Goal: Information Seeking & Learning: Learn about a topic

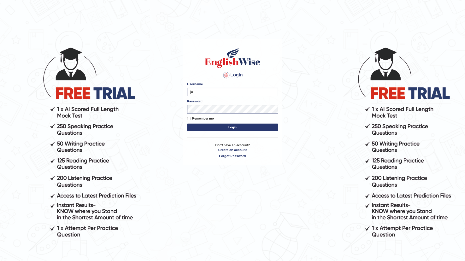
type input "j"
type input "devera"
click at [238, 129] on button "Login" at bounding box center [232, 128] width 91 height 8
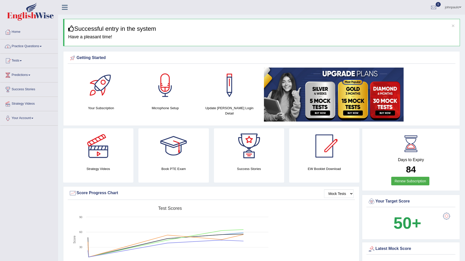
click at [42, 46] on link "Practice Questions" at bounding box center [29, 45] width 58 height 13
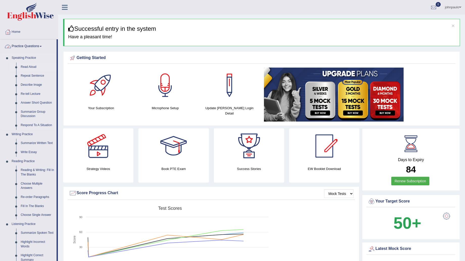
click at [32, 68] on link "Read Aloud" at bounding box center [37, 67] width 38 height 9
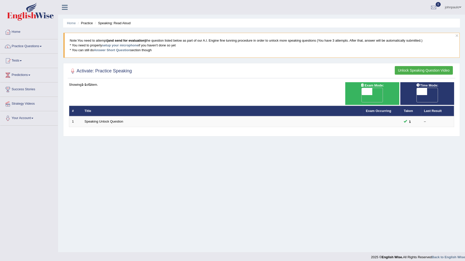
click at [361, 92] on div "ON OFF" at bounding box center [371, 95] width 21 height 15
click at [366, 92] on span at bounding box center [367, 91] width 11 height 7
checkbox input "true"
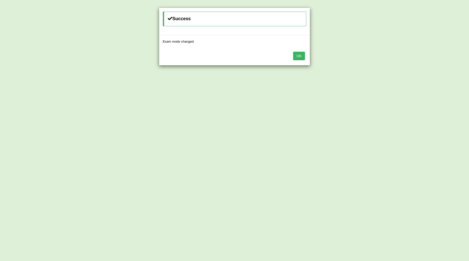
click at [301, 56] on button "OK" at bounding box center [299, 56] width 12 height 9
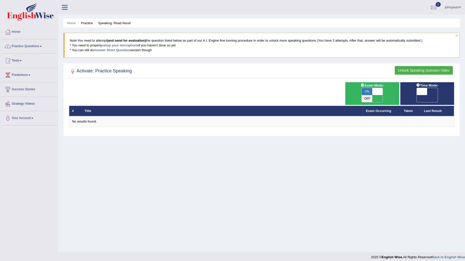
click at [422, 92] on span at bounding box center [422, 91] width 11 height 7
checkbox input "true"
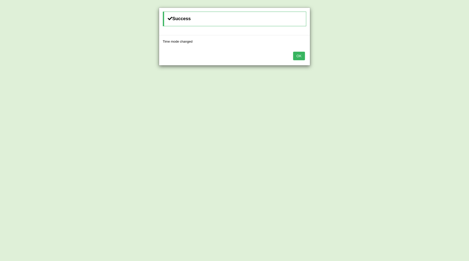
click at [301, 57] on button "OK" at bounding box center [299, 56] width 12 height 9
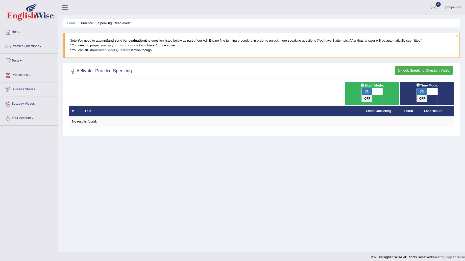
click at [42, 46] on span at bounding box center [41, 46] width 2 height 1
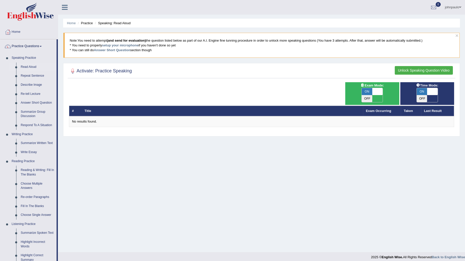
click at [42, 46] on span at bounding box center [41, 46] width 2 height 1
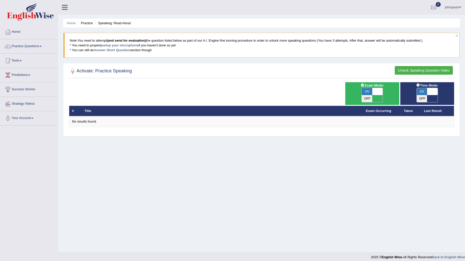
click at [22, 60] on span at bounding box center [21, 60] width 2 height 1
click at [29, 71] on link "Take Practice Sectional Test" at bounding box center [32, 72] width 47 height 9
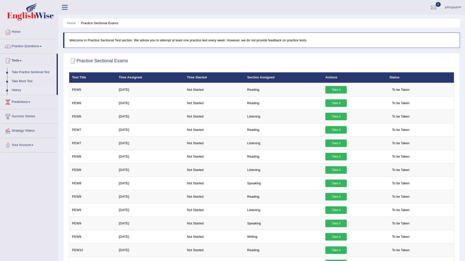
click at [19, 91] on link "History" at bounding box center [32, 90] width 47 height 9
click at [17, 90] on link "History" at bounding box center [32, 90] width 47 height 9
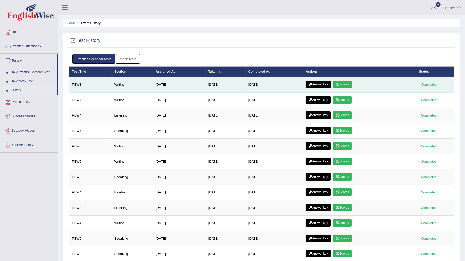
click at [347, 84] on link "Scores" at bounding box center [342, 85] width 19 height 8
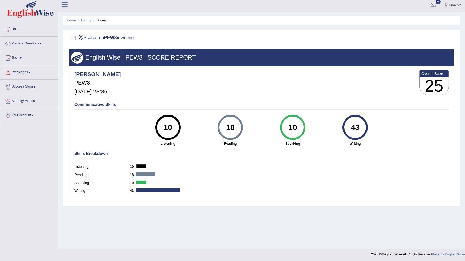
scroll to position [4, 0]
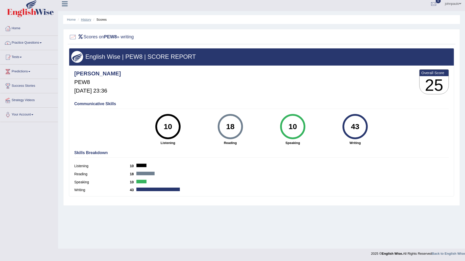
click at [87, 18] on link "History" at bounding box center [86, 20] width 10 height 4
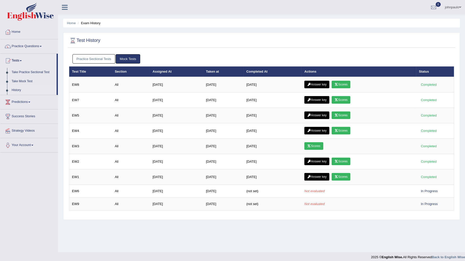
click at [105, 57] on link "Practice Sectional Tests" at bounding box center [93, 58] width 43 height 9
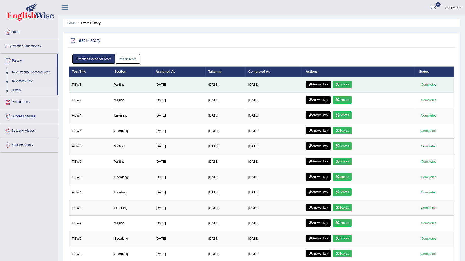
click at [322, 84] on link "Answer key" at bounding box center [318, 85] width 25 height 8
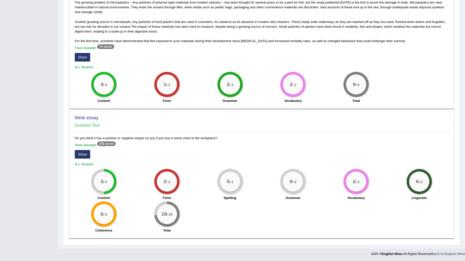
scroll to position [266, 0]
click at [83, 154] on button "Show" at bounding box center [82, 154] width 15 height 9
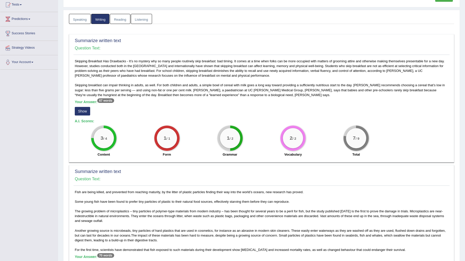
scroll to position [0, 0]
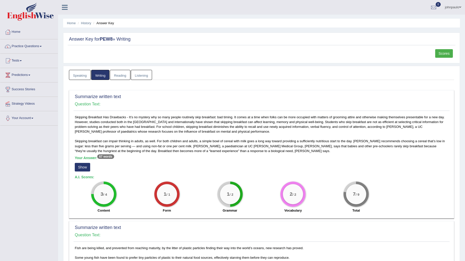
click at [342, 6] on ul "johnpaulo Toggle navigation Username: devera Access Type: Online Subscription: …" at bounding box center [322, 7] width 285 height 14
click at [87, 166] on button "Show" at bounding box center [82, 167] width 15 height 9
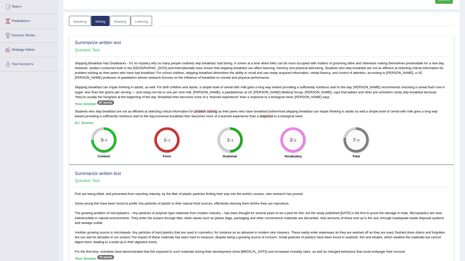
scroll to position [140, 0]
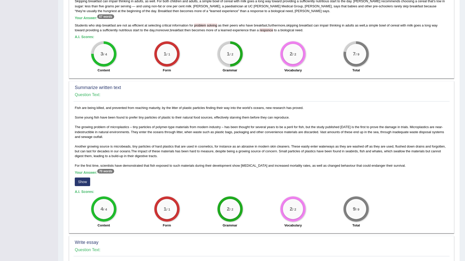
click at [85, 181] on button "Show" at bounding box center [82, 182] width 15 height 9
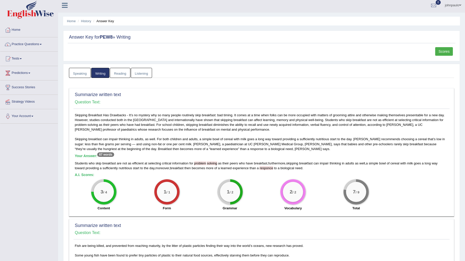
scroll to position [0, 0]
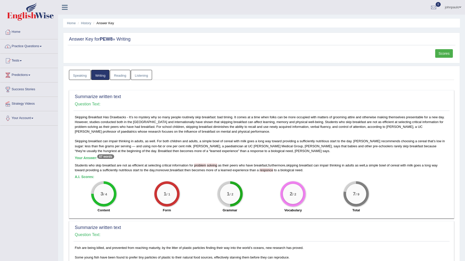
click at [41, 46] on link "Practice Questions" at bounding box center [29, 45] width 58 height 13
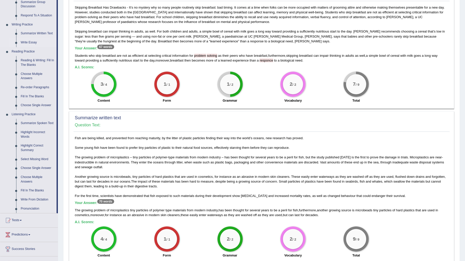
scroll to position [112, 0]
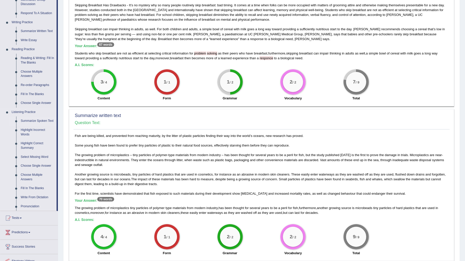
click at [45, 120] on link "Summarize Spoken Text" at bounding box center [37, 121] width 38 height 9
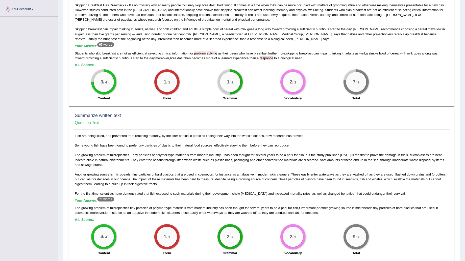
scroll to position [132, 0]
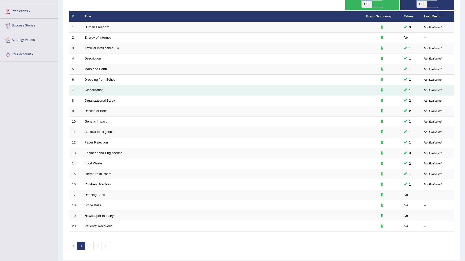
scroll to position [73, 0]
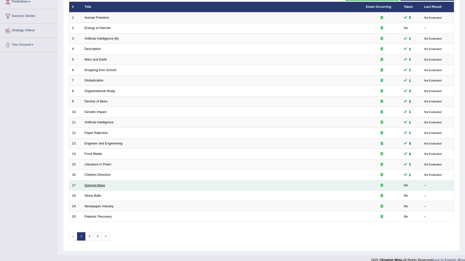
click at [96, 184] on link "Dancing Bees" at bounding box center [95, 186] width 20 height 4
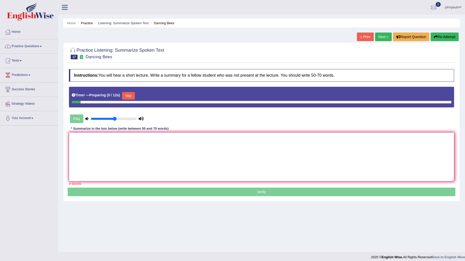
click at [92, 145] on textarea at bounding box center [261, 157] width 385 height 49
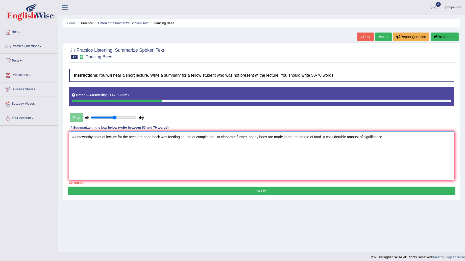
click at [249, 138] on textarea "A noteworthy point of lecture for the bees are head back was feeding source of …" at bounding box center [261, 156] width 385 height 49
click at [417, 138] on textarea "A noteworthy point of lecture for the bees are head back was feeding source of …" at bounding box center [261, 156] width 385 height 49
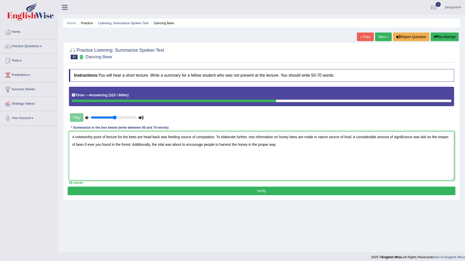
type textarea "A noteworthy point of lecture for the bees are head back was feeding source of …"
click at [271, 189] on button "Verify" at bounding box center [262, 191] width 388 height 9
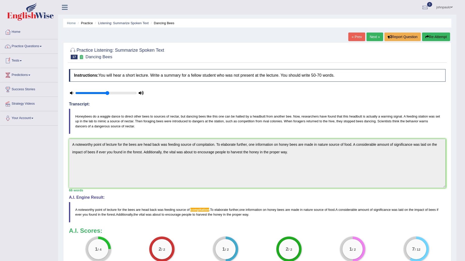
click at [22, 61] on span at bounding box center [21, 60] width 2 height 1
click at [15, 90] on link "History" at bounding box center [32, 90] width 47 height 9
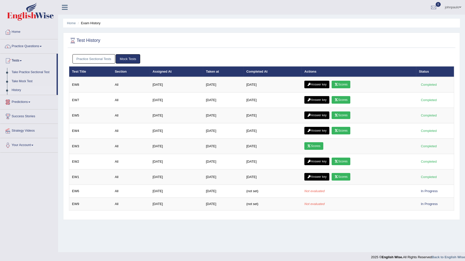
click at [97, 59] on link "Practice Sectional Tests" at bounding box center [93, 58] width 43 height 9
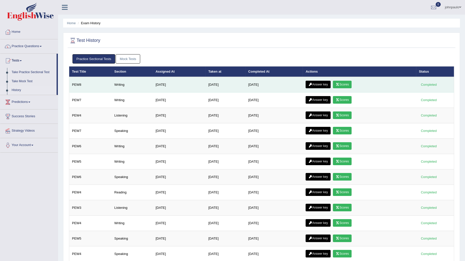
click at [339, 85] on icon at bounding box center [338, 84] width 4 height 3
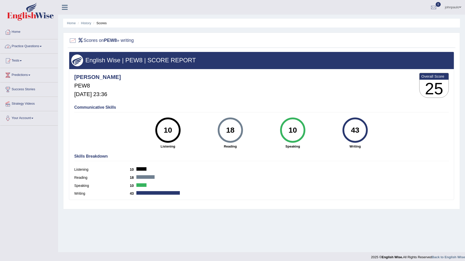
click at [42, 46] on span at bounding box center [41, 46] width 2 height 1
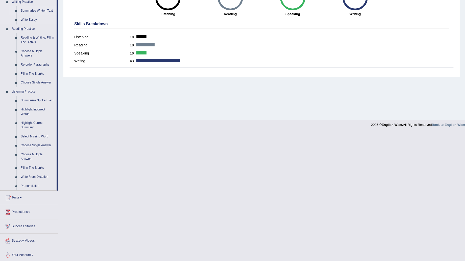
scroll to position [134, 0]
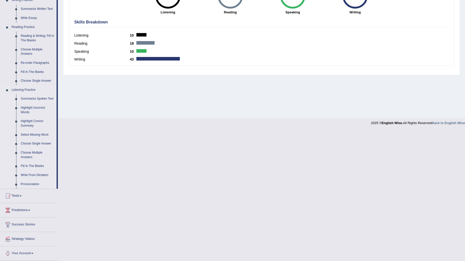
click at [43, 98] on link "Summarize Spoken Text" at bounding box center [37, 98] width 38 height 9
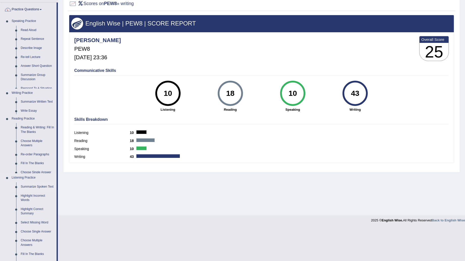
scroll to position [4, 0]
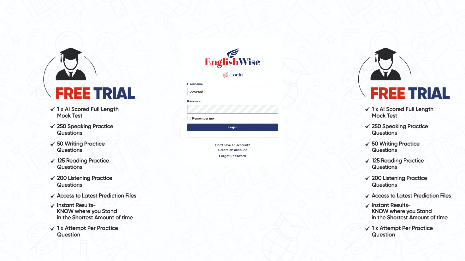
type input "[PERSON_NAME]"
click at [187, 124] on button "Login" at bounding box center [232, 128] width 91 height 8
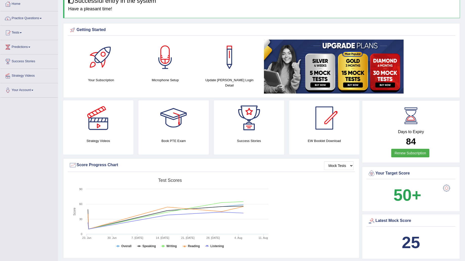
click at [42, 19] on span at bounding box center [41, 18] width 2 height 1
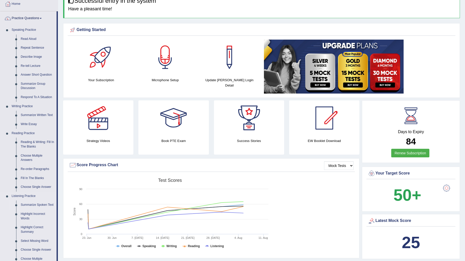
click at [44, 205] on link "Summarize Spoken Text" at bounding box center [37, 205] width 38 height 9
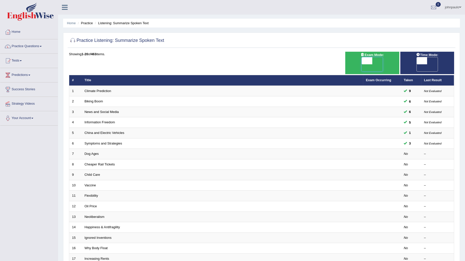
click at [370, 62] on span at bounding box center [367, 60] width 11 height 7
checkbox input "true"
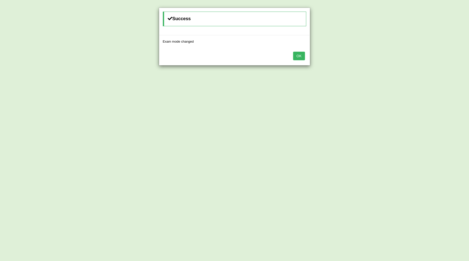
click at [301, 56] on button "OK" at bounding box center [299, 56] width 12 height 9
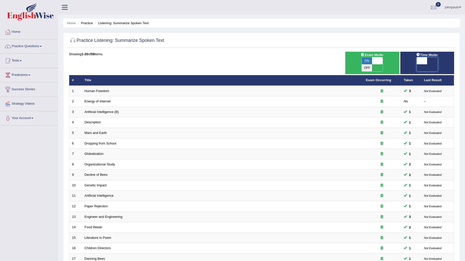
click at [420, 60] on span at bounding box center [422, 60] width 11 height 7
checkbox input "true"
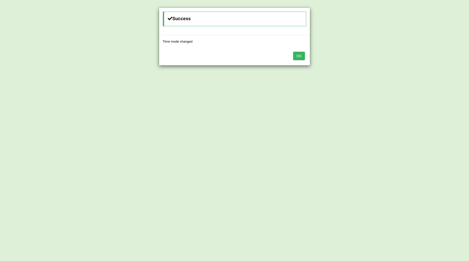
click at [302, 54] on button "OK" at bounding box center [299, 56] width 12 height 9
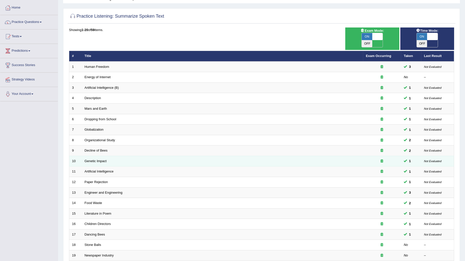
scroll to position [73, 0]
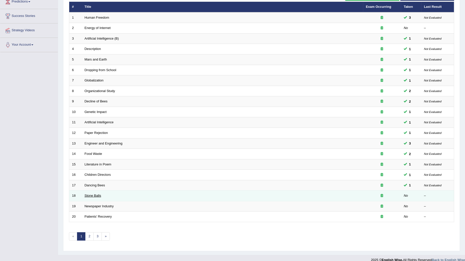
click at [93, 194] on link "Stone Balls" at bounding box center [93, 196] width 17 height 4
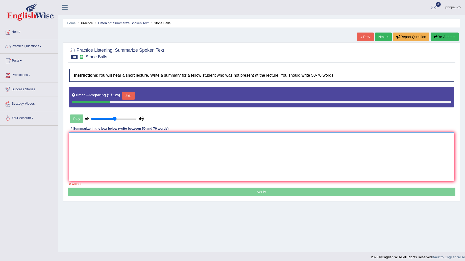
click at [96, 143] on textarea at bounding box center [261, 157] width 385 height 49
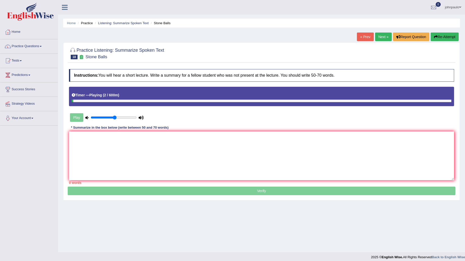
click at [42, 46] on span at bounding box center [41, 46] width 2 height 1
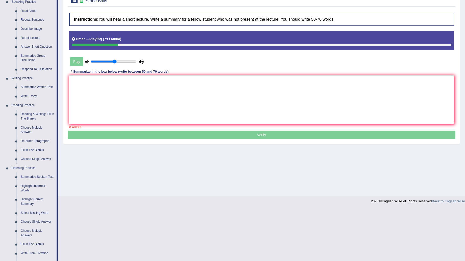
scroll to position [28, 0]
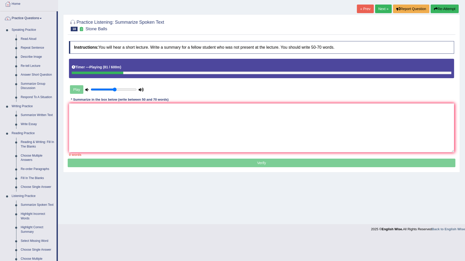
click at [450, 9] on button "Re-Attempt" at bounding box center [445, 9] width 28 height 9
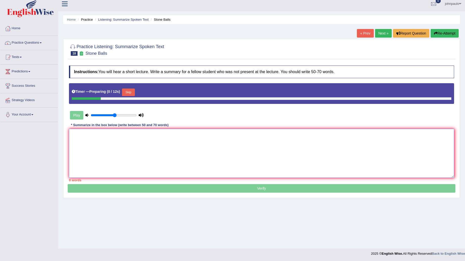
drag, startPoint x: 89, startPoint y: 144, endPoint x: 131, endPoint y: 143, distance: 42.0
click at [90, 144] on textarea at bounding box center [261, 153] width 385 height 49
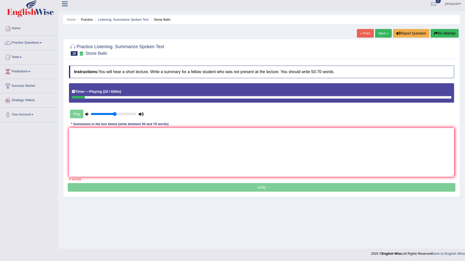
click at [383, 32] on link "Next »" at bounding box center [383, 33] width 17 height 9
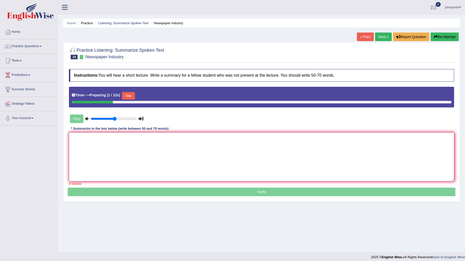
drag, startPoint x: 105, startPoint y: 148, endPoint x: 163, endPoint y: 137, distance: 58.8
click at [107, 148] on textarea at bounding box center [261, 157] width 385 height 49
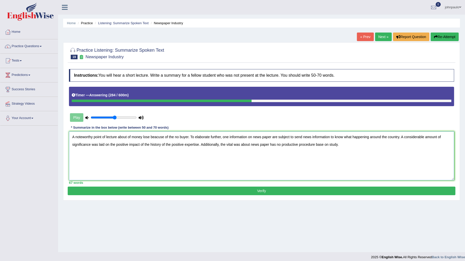
click at [175, 137] on textarea "A noteworthy point of lecture about of money lose beacuse of the no buyer. To e…" at bounding box center [261, 156] width 385 height 49
drag, startPoint x: 172, startPoint y: 144, endPoint x: 183, endPoint y: 149, distance: 11.5
click at [173, 144] on textarea "A noteworthy point of lecture about of money lose beacuse of no buyer. To elabo…" at bounding box center [261, 156] width 385 height 49
type textarea "A noteworthy point of lecture about of money lose beacuse of no buyer. To elabo…"
click at [331, 189] on button "Verify" at bounding box center [262, 191] width 388 height 9
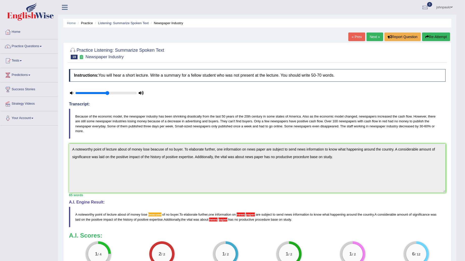
click at [443, 36] on button "Re-Attempt" at bounding box center [436, 37] width 28 height 9
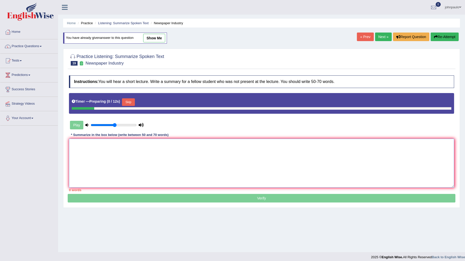
drag, startPoint x: 87, startPoint y: 150, endPoint x: 95, endPoint y: 148, distance: 8.2
click at [89, 150] on textarea at bounding box center [261, 163] width 385 height 49
paste textarea "A noteworthy point of lecture about of money lose beacuse of no buyer. To elabo…"
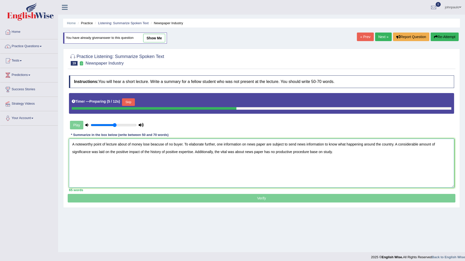
click at [256, 145] on textarea "A noteworthy point of lecture about of money lose beacuse of no buyer. To elabo…" at bounding box center [261, 163] width 385 height 49
click at [257, 145] on textarea "A noteworthy point of lecture about of money lose beacuse of no buyer. To elabo…" at bounding box center [261, 163] width 385 height 49
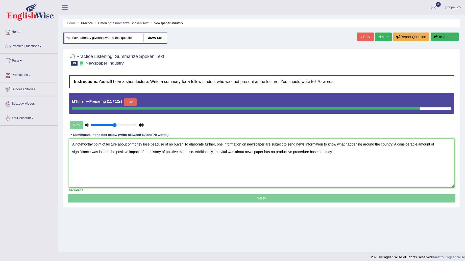
click at [255, 153] on textarea "A noteworthy point of lecture about of money lose beacuse of no buyer. To elabo…" at bounding box center [261, 163] width 385 height 49
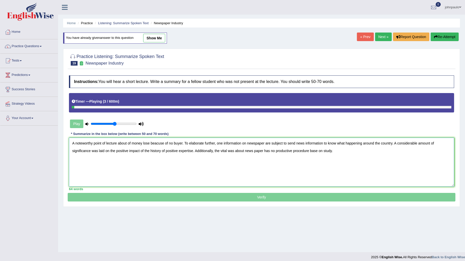
click at [256, 151] on textarea "A noteworthy point of lecture about of money lose beacuse of no buyer. To elabo…" at bounding box center [261, 162] width 385 height 49
click at [158, 143] on textarea "A noteworthy point of lecture about of money lose beacuse of no buyer. To elabo…" at bounding box center [261, 162] width 385 height 49
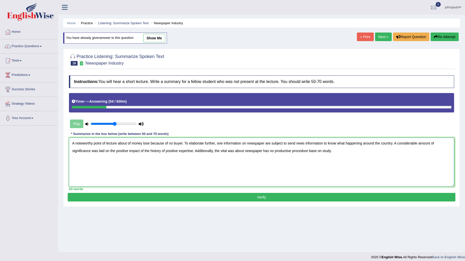
type textarea "A noteworthy point of lecture about of money lose because of no buyer. To elabo…"
drag, startPoint x: 276, startPoint y: 199, endPoint x: 267, endPoint y: 206, distance: 11.9
click at [277, 199] on button "Verify" at bounding box center [262, 197] width 388 height 9
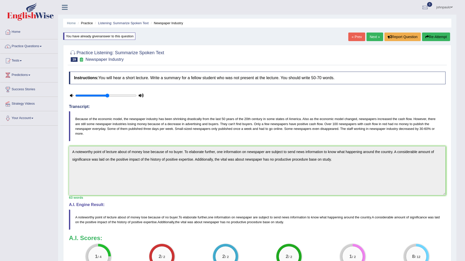
click at [370, 37] on link "Next »" at bounding box center [374, 37] width 17 height 9
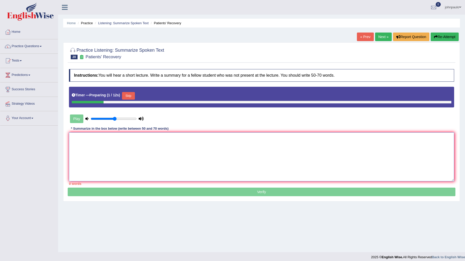
drag, startPoint x: 0, startPoint y: 0, endPoint x: 179, endPoint y: 135, distance: 224.1
click at [118, 143] on textarea at bounding box center [261, 157] width 385 height 49
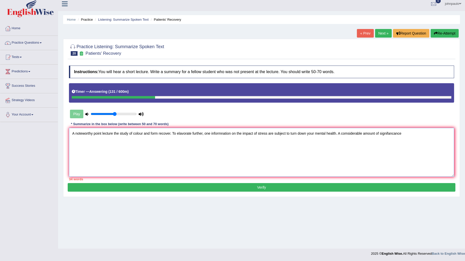
click at [350, 134] on textarea "A noteworthy point lecture the study of colour and form recover. To elavorate f…" at bounding box center [261, 152] width 385 height 49
click at [407, 135] on textarea "A noteworthy point lecture the study of colour and form recover. To elavorate f…" at bounding box center [261, 152] width 385 height 49
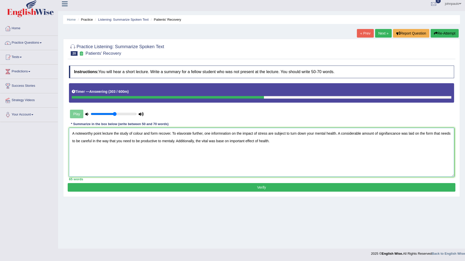
type textarea "A noteworthy point lecture the study of colour and form recover. To elavorate f…"
click at [264, 189] on button "Verify" at bounding box center [262, 187] width 388 height 9
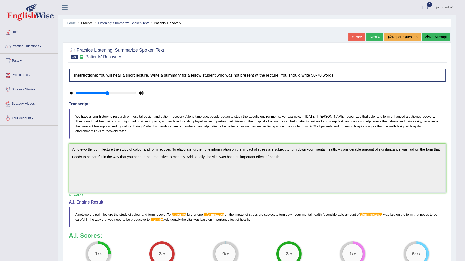
click at [373, 34] on link "Next »" at bounding box center [374, 37] width 17 height 9
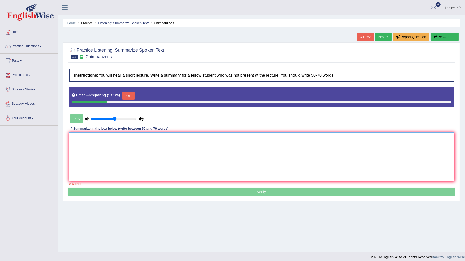
click at [98, 144] on textarea at bounding box center [261, 157] width 385 height 49
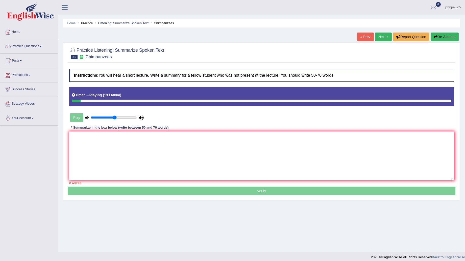
click at [444, 37] on button "Re-Attempt" at bounding box center [445, 37] width 28 height 9
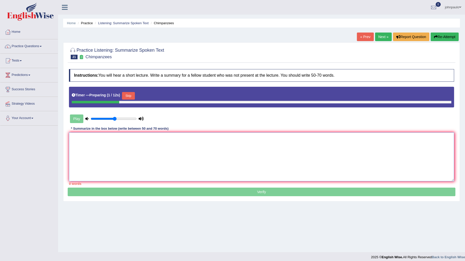
click at [87, 142] on textarea at bounding box center [261, 157] width 385 height 49
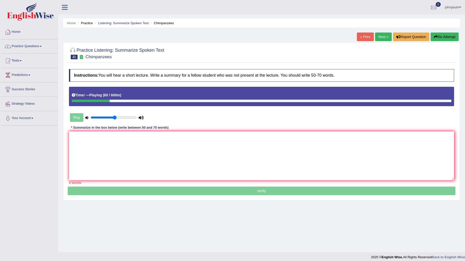
click at [385, 35] on link "Next »" at bounding box center [383, 37] width 17 height 9
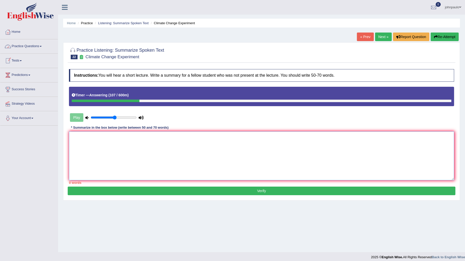
click at [107, 150] on textarea at bounding box center [261, 156] width 385 height 49
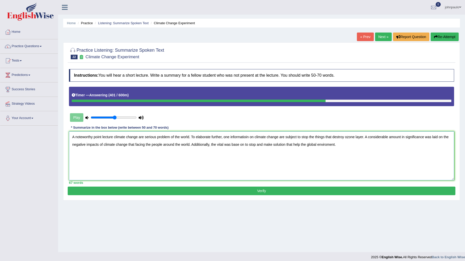
type textarea "A noteworthy point lecture climate change are serious problem of the world. To …"
click at [264, 192] on button "Verify" at bounding box center [262, 191] width 388 height 9
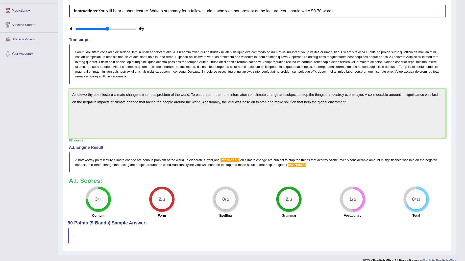
scroll to position [72, 0]
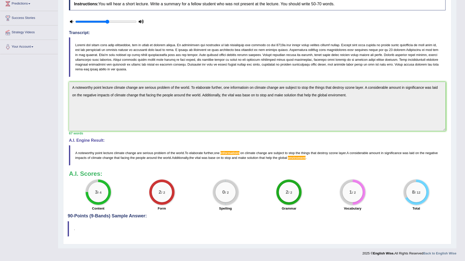
click at [465, 117] on html "Toggle navigation Home Practice Questions Speaking Practice Read Aloud Repeat S…" at bounding box center [232, 59] width 465 height 261
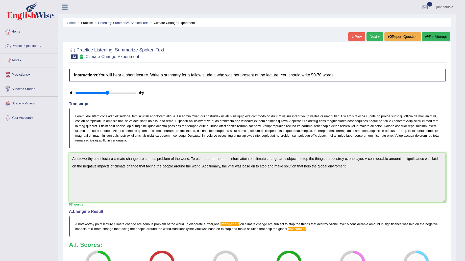
scroll to position [0, 0]
click at [442, 37] on button "Re-Attempt" at bounding box center [436, 37] width 28 height 9
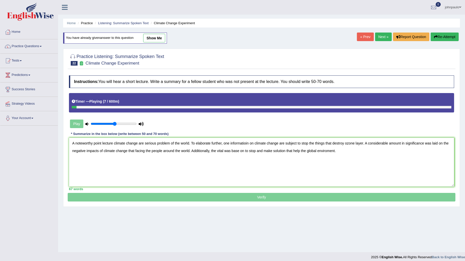
drag, startPoint x: 248, startPoint y: 144, endPoint x: 263, endPoint y: 145, distance: 15.0
click at [248, 144] on textarea "A noteworthy point lecture climate change are serious problem of the world. To …" at bounding box center [261, 162] width 385 height 49
drag, startPoint x: 320, startPoint y: 152, endPoint x: 324, endPoint y: 152, distance: 3.6
click at [321, 152] on textarea "A noteworthy point lecture climate change are serious problem of the world. To …" at bounding box center [261, 162] width 385 height 49
drag, startPoint x: 328, startPoint y: 150, endPoint x: 403, endPoint y: 234, distance: 113.2
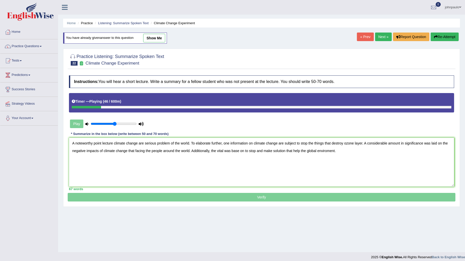
click at [329, 150] on textarea "A noteworthy point lecture climate change are serious problem of the world. To …" at bounding box center [261, 162] width 385 height 49
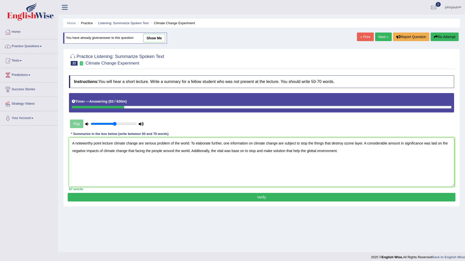
type textarea "A noteworthy point lecture climate change are serious problem of the world. To …"
click at [265, 196] on button "Verify" at bounding box center [262, 197] width 388 height 9
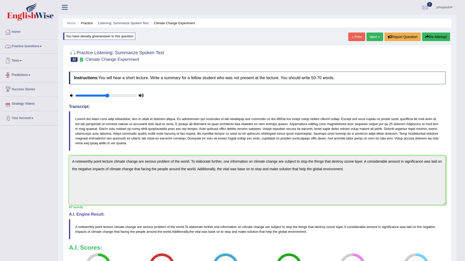
click at [42, 46] on span at bounding box center [41, 46] width 2 height 1
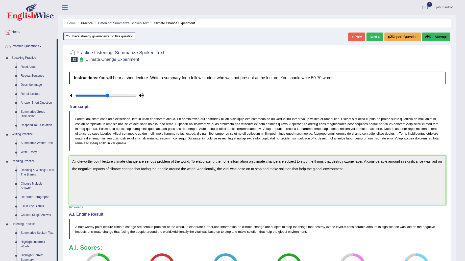
click at [376, 35] on link "Next »" at bounding box center [374, 37] width 17 height 9
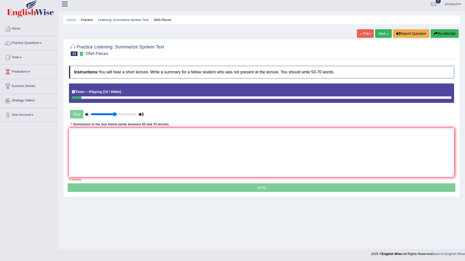
scroll to position [4, 0]
click at [75, 144] on textarea at bounding box center [261, 152] width 385 height 49
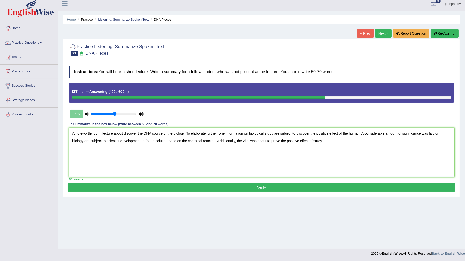
type textarea "A noteworthy point lecture about discover the DNA source of the biology. To ela…"
click at [180, 189] on button "Verify" at bounding box center [262, 187] width 388 height 9
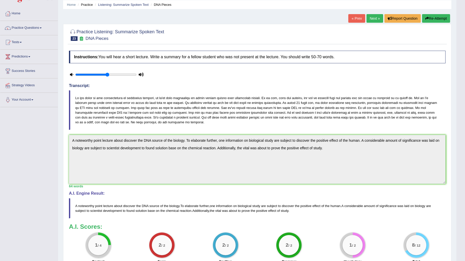
scroll to position [0, 0]
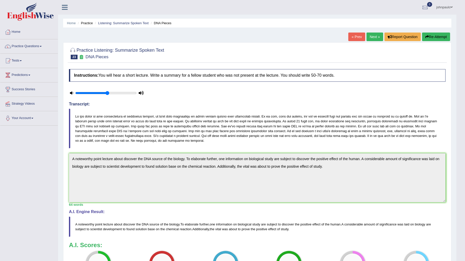
click at [375, 37] on link "Next »" at bounding box center [374, 37] width 17 height 9
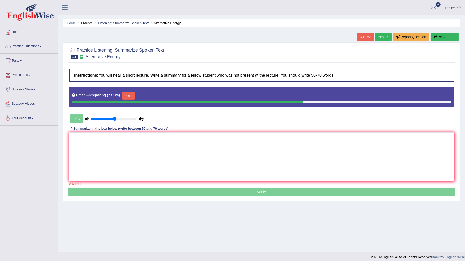
click at [42, 45] on link "Practice Questions" at bounding box center [29, 45] width 58 height 13
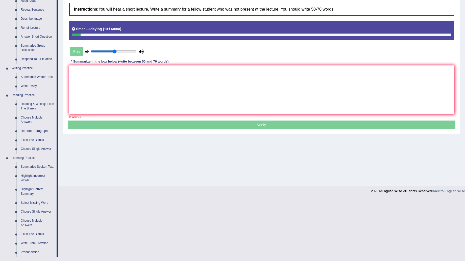
scroll to position [56, 0]
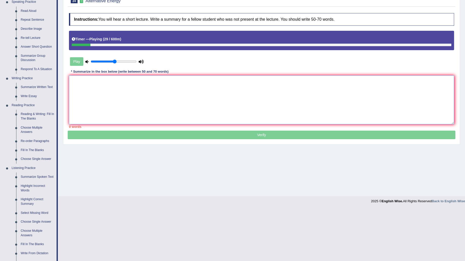
click at [90, 87] on textarea at bounding box center [261, 100] width 385 height 49
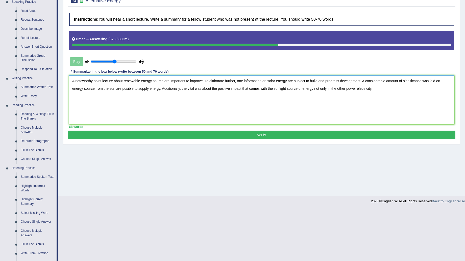
type textarea "A noteworthy point lecture about renewable energy source are important to impro…"
click at [317, 137] on button "Verify" at bounding box center [262, 135] width 388 height 9
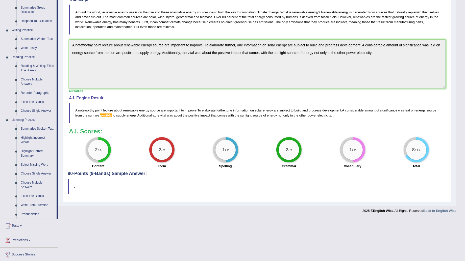
scroll to position [134, 0]
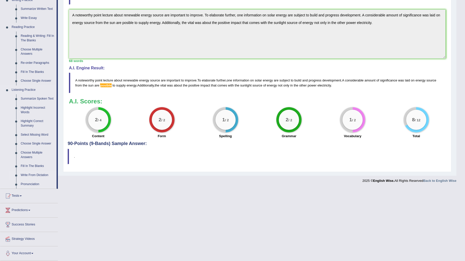
click at [44, 175] on link "Write From Dictation" at bounding box center [37, 175] width 38 height 9
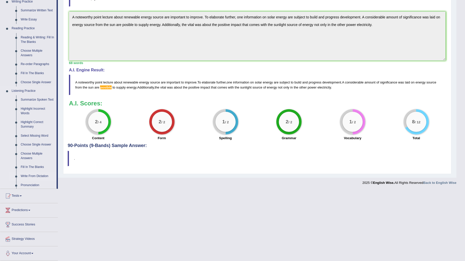
scroll to position [62, 0]
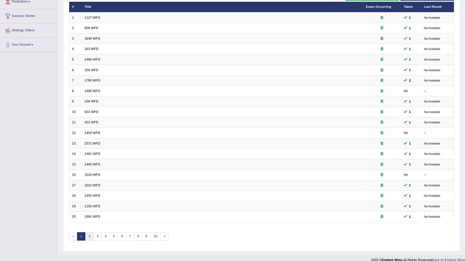
click at [90, 233] on link "2" at bounding box center [89, 237] width 8 height 8
click at [96, 233] on link "3" at bounding box center [97, 237] width 8 height 8
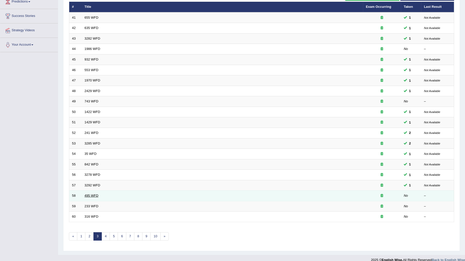
click at [92, 194] on link "495 WFD" at bounding box center [92, 196] width 14 height 4
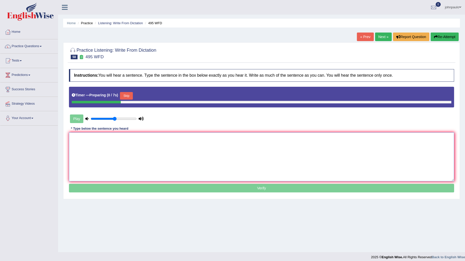
drag, startPoint x: 82, startPoint y: 147, endPoint x: 207, endPoint y: 136, distance: 125.0
click at [85, 147] on textarea at bounding box center [261, 157] width 385 height 49
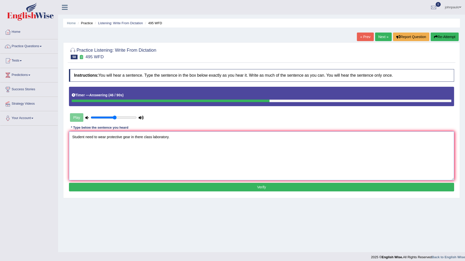
type textarea "Student need to wear protective gear in there class laboratory."
click at [275, 187] on button "Verify" at bounding box center [261, 187] width 385 height 9
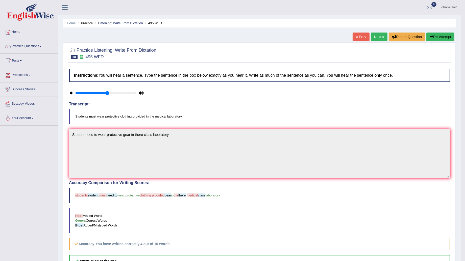
click at [378, 34] on link "Next »" at bounding box center [379, 37] width 17 height 9
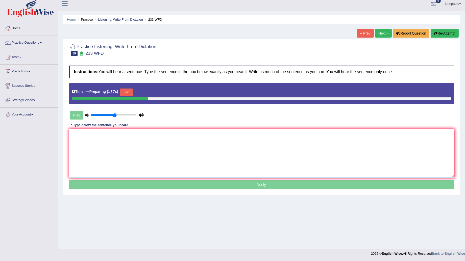
drag, startPoint x: 90, startPoint y: 139, endPoint x: 99, endPoint y: 136, distance: 9.5
click at [93, 137] on textarea at bounding box center [261, 153] width 385 height 49
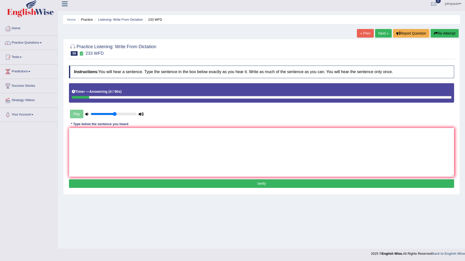
click at [441, 31] on button "Re-Attempt" at bounding box center [445, 33] width 28 height 9
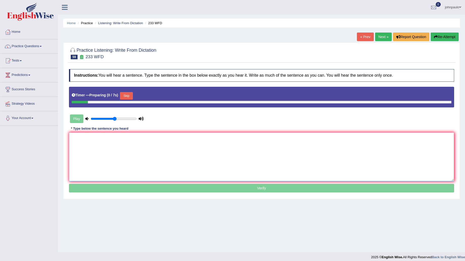
drag, startPoint x: 0, startPoint y: 0, endPoint x: 218, endPoint y: 145, distance: 262.1
click at [99, 144] on textarea at bounding box center [261, 157] width 385 height 49
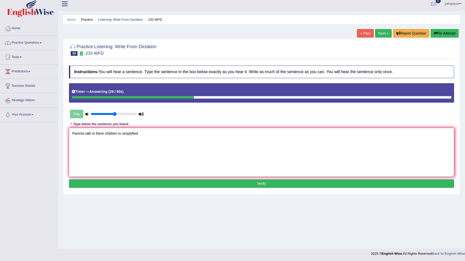
type textarea "Parents talk to there children to simplyfied."
click at [270, 185] on button "Verify" at bounding box center [261, 184] width 385 height 9
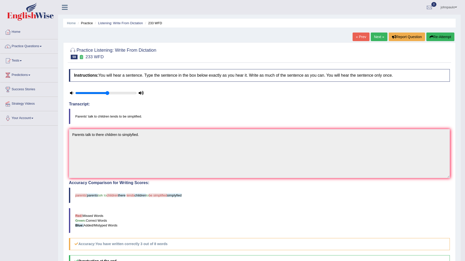
click at [380, 36] on link "Next »" at bounding box center [379, 37] width 17 height 9
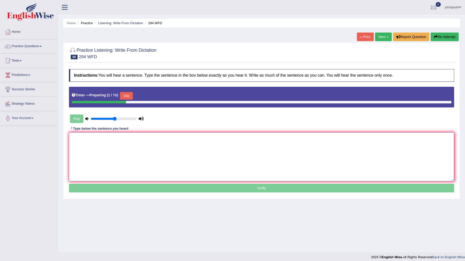
click at [91, 138] on textarea at bounding box center [261, 157] width 385 height 49
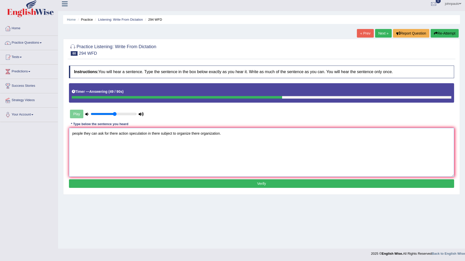
type textarea "people they can ask for there action speculation in there subject to organize t…"
click at [261, 182] on button "Verify" at bounding box center [261, 184] width 385 height 9
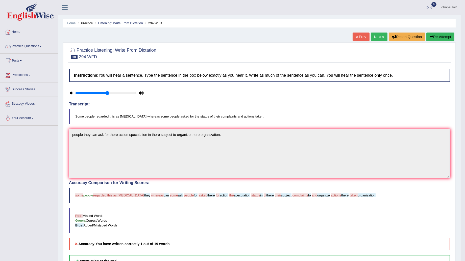
click at [374, 35] on link "Next »" at bounding box center [379, 37] width 17 height 9
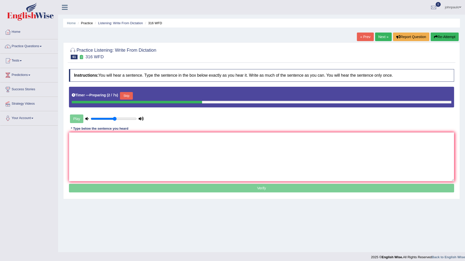
click at [127, 96] on button "Skip" at bounding box center [126, 96] width 13 height 8
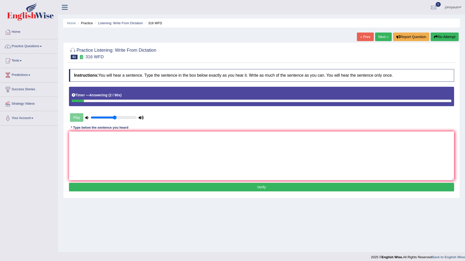
scroll to position [4, 0]
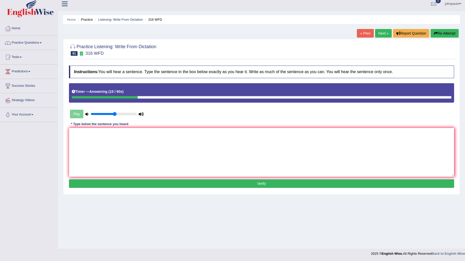
click at [443, 34] on button "Re-Attempt" at bounding box center [445, 33] width 28 height 9
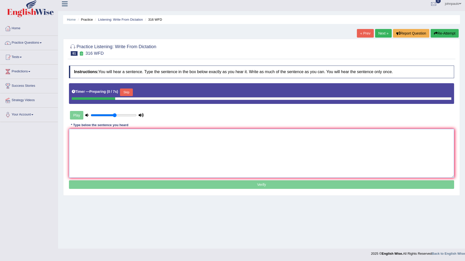
click at [82, 143] on textarea at bounding box center [261, 153] width 385 height 49
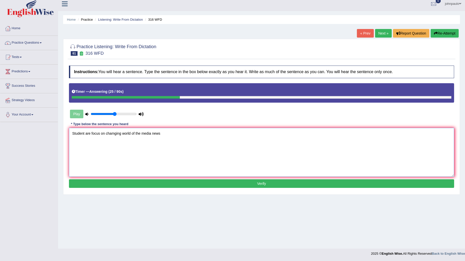
click at [114, 134] on textarea "Student are focus on chamging world of the media news" at bounding box center [261, 152] width 385 height 49
type textarea "Student are focus on changing world of the media news"
click at [189, 185] on button "Verify" at bounding box center [261, 184] width 385 height 9
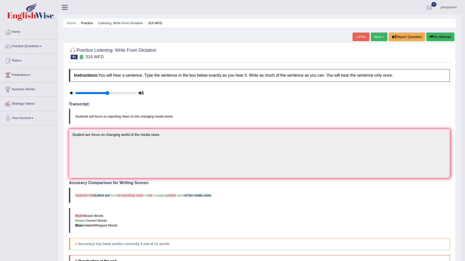
click at [379, 37] on link "Next »" at bounding box center [379, 37] width 17 height 9
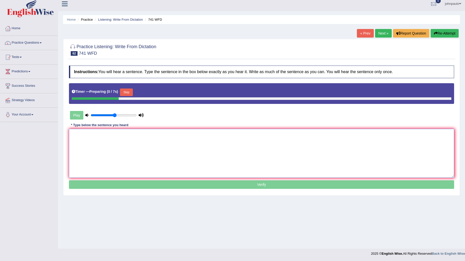
click at [81, 137] on textarea at bounding box center [261, 153] width 385 height 49
click at [129, 90] on button "Skip" at bounding box center [126, 93] width 13 height 8
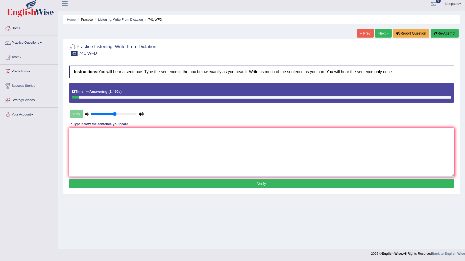
click at [164, 170] on textarea at bounding box center [261, 152] width 385 height 49
type textarea "t"
type textarea "The task [DATE] are require"
click at [447, 32] on button "Re-Attempt" at bounding box center [445, 33] width 28 height 9
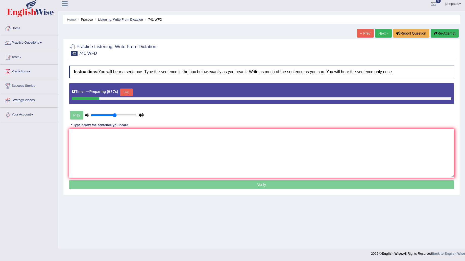
scroll to position [4, 0]
click at [127, 87] on div "Timer — Preparing ( 0 / 7s ) Skip" at bounding box center [261, 93] width 385 height 21
click at [123, 92] on button "Skip" at bounding box center [126, 93] width 13 height 8
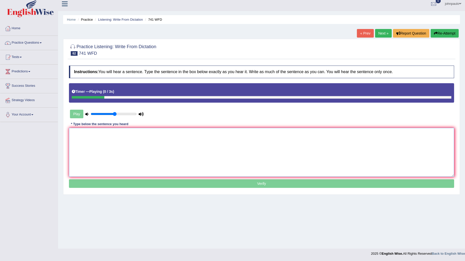
click at [86, 133] on textarea at bounding box center [261, 152] width 385 height 49
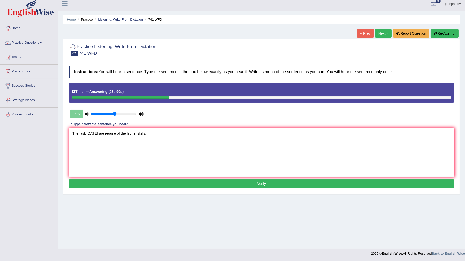
type textarea "The task tomorrow are require of the higher skills."
click at [248, 183] on button "Verify" at bounding box center [261, 184] width 385 height 9
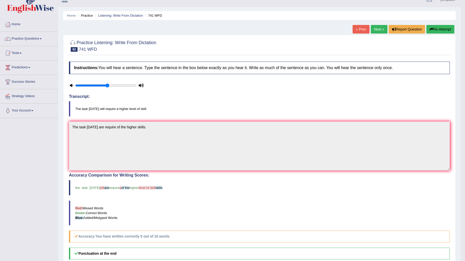
scroll to position [0, 0]
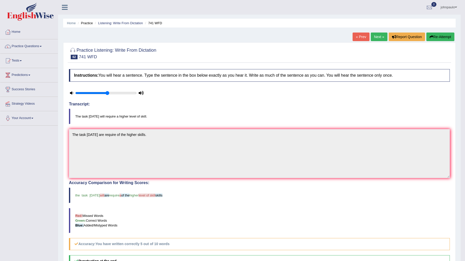
click at [456, 7] on span at bounding box center [456, 7] width 2 height 3
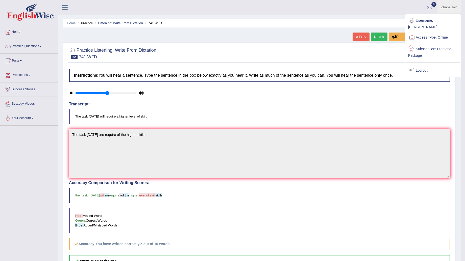
click at [426, 65] on link "Log out" at bounding box center [433, 71] width 55 height 12
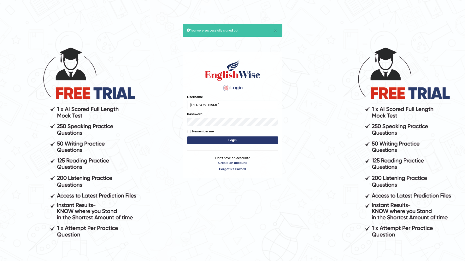
drag, startPoint x: 238, startPoint y: 107, endPoint x: 242, endPoint y: 100, distance: 7.8
click at [241, 107] on input "[PERSON_NAME]" at bounding box center [232, 105] width 91 height 9
type input "d"
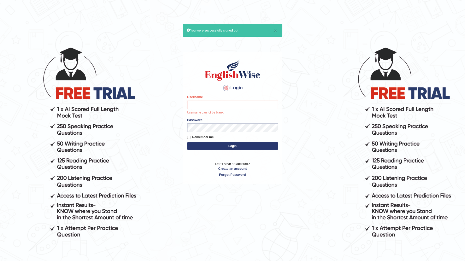
click at [313, 155] on body "× You were successfully signed out Login Please fix the following errors: Usern…" at bounding box center [232, 153] width 465 height 261
